Goal: Task Accomplishment & Management: Manage account settings

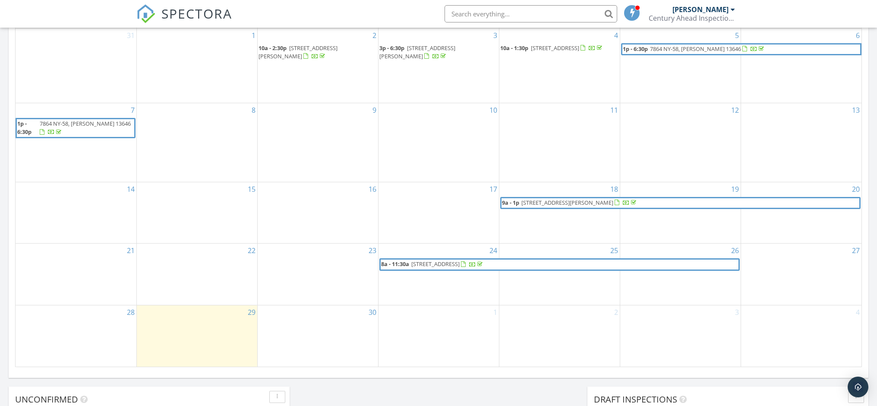
scroll to position [427, 0]
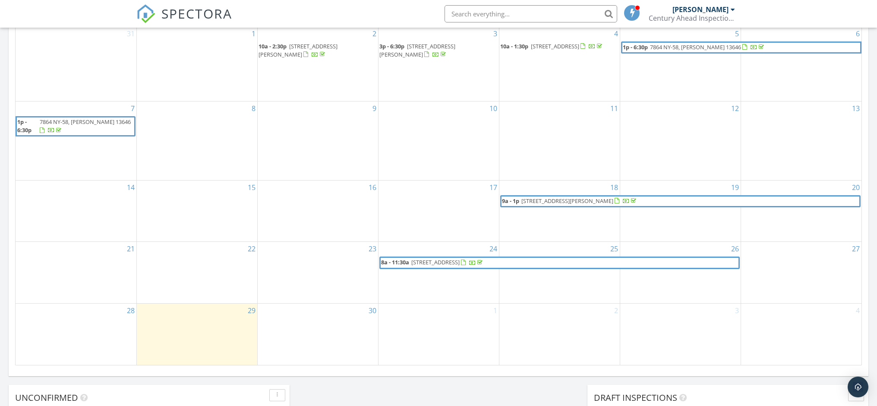
click at [413, 259] on span "5908 Co Rd 27, Canton 13617" at bounding box center [435, 262] width 48 height 8
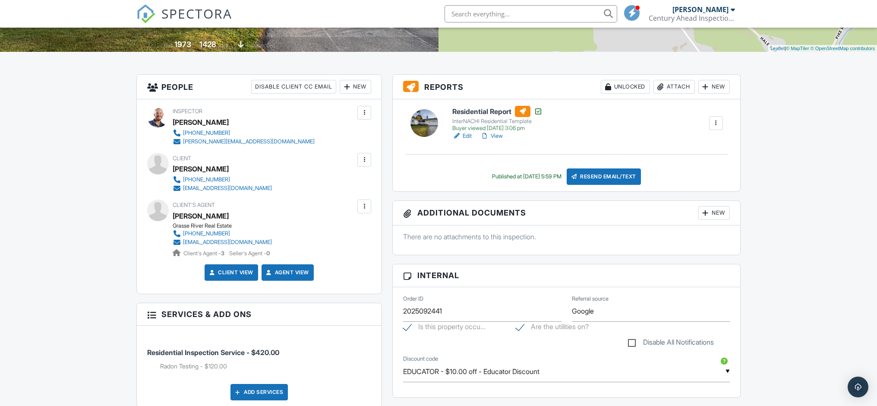
click at [709, 215] on div "New" at bounding box center [714, 213] width 32 height 14
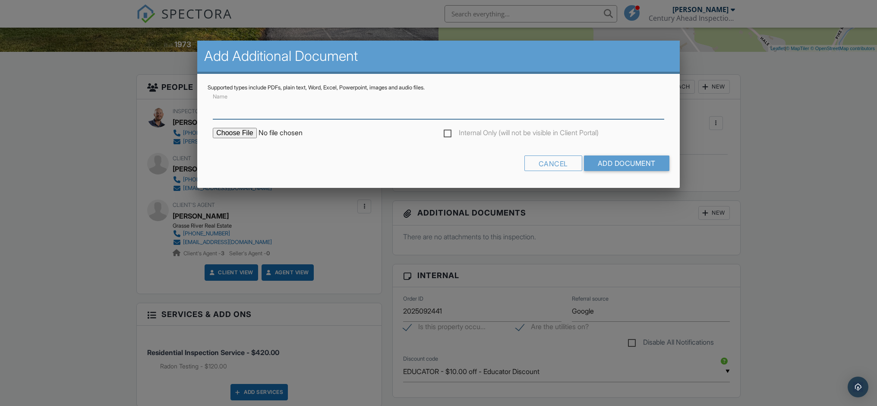
click at [263, 113] on input "Name" at bounding box center [438, 108] width 451 height 21
type input "Radon test results"
click at [227, 133] on input "file" at bounding box center [286, 133] width 147 height 10
type input "C:\fakepath\2025927 5908CR27.radontestresults.pdf"
click at [630, 166] on input "Add Document" at bounding box center [626, 163] width 85 height 16
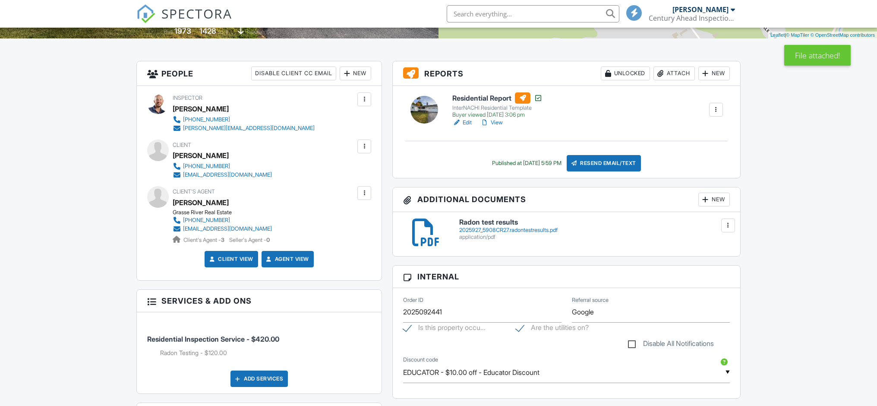
click at [499, 227] on div "2025927_5908CR27.radontestresults.pdf" at bounding box center [594, 230] width 271 height 7
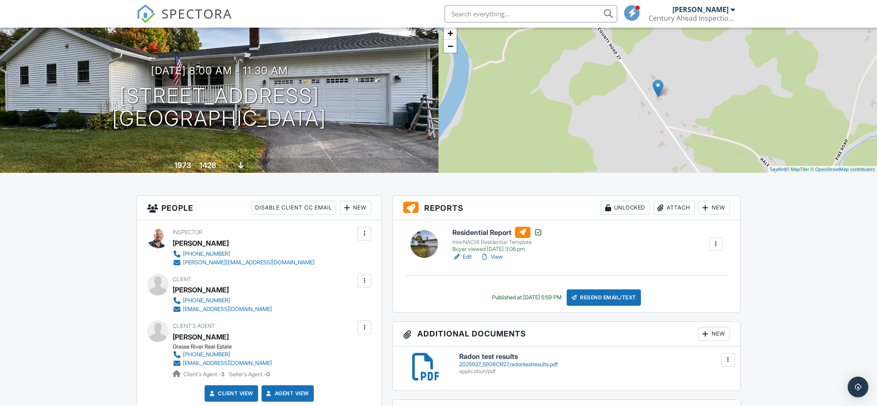
scroll to position [74, 0]
